Goal: Book appointment/travel/reservation

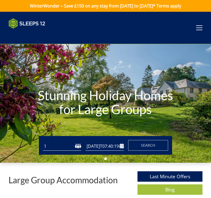
type input "[DATE]"
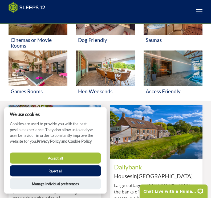
scroll to position [250, 0]
click at [90, 164] on button "Accept all" at bounding box center [55, 157] width 91 height 11
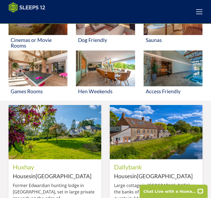
click at [87, 169] on button "Accept all" at bounding box center [55, 164] width 91 height 11
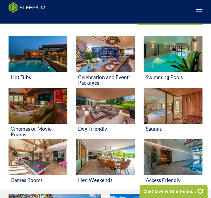
scroll to position [161, 0]
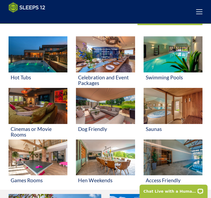
click at [128, 109] on img at bounding box center [105, 106] width 59 height 36
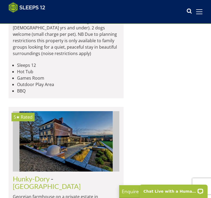
scroll to position [1442, 0]
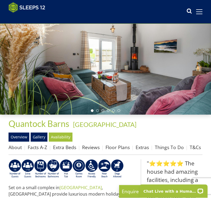
scroll to position [40, 0]
click at [70, 137] on link "Availability" at bounding box center [61, 136] width 24 height 9
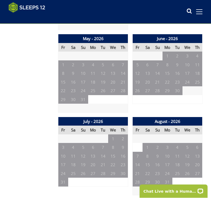
scroll to position [486, 0]
click at [67, 169] on td "24" at bounding box center [63, 173] width 10 height 9
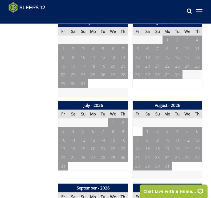
scroll to position [502, 0]
click at [96, 153] on td "27" at bounding box center [93, 157] width 10 height 9
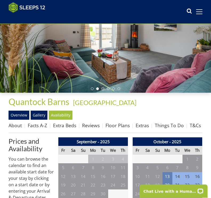
scroll to position [0, 0]
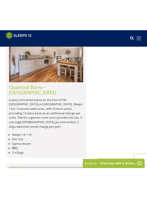
scroll to position [0, 2080]
